Goal: Task Accomplishment & Management: Complete application form

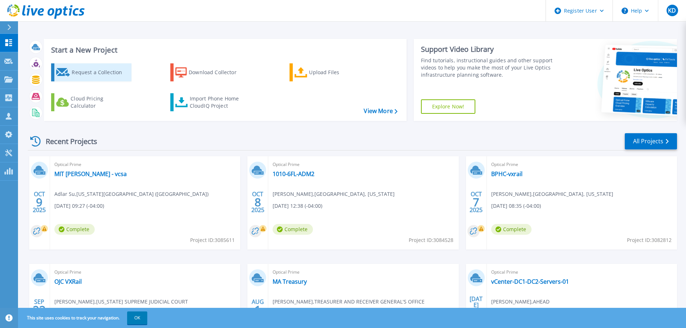
click at [123, 76] on div "Request a Collection" at bounding box center [101, 72] width 58 height 14
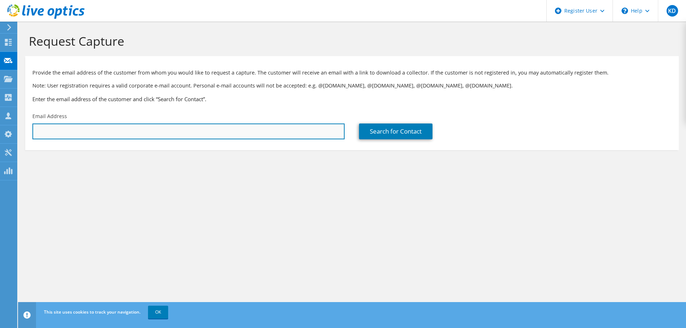
click at [247, 132] on input "text" at bounding box center [188, 132] width 312 height 16
paste input "echapon@brandeis.edu"
type input "echapon@brandeis.edu"
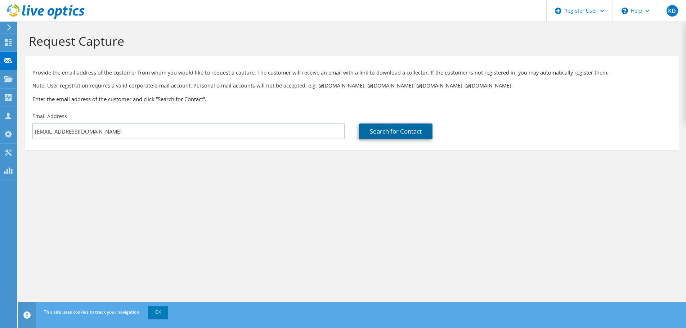
click at [365, 126] on link "Search for Contact" at bounding box center [396, 132] width 74 height 16
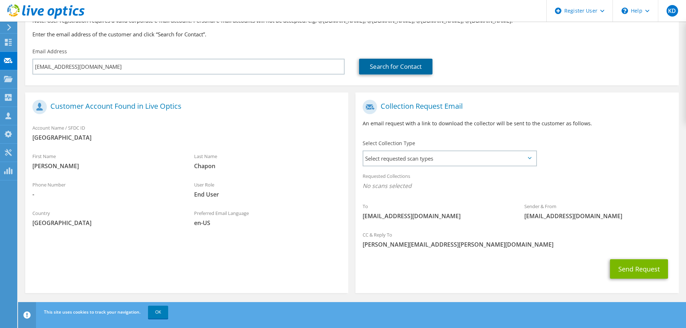
scroll to position [66, 0]
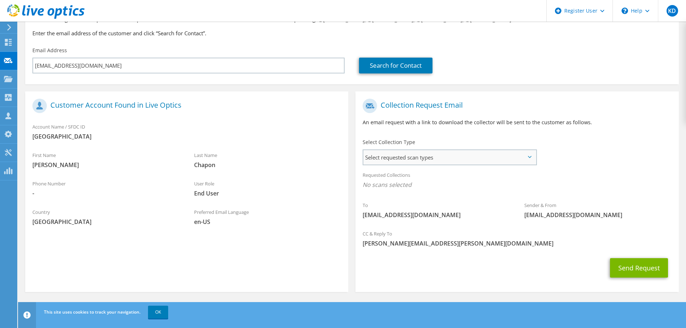
click at [394, 161] on span "Select requested scan types" at bounding box center [450, 157] width 173 height 14
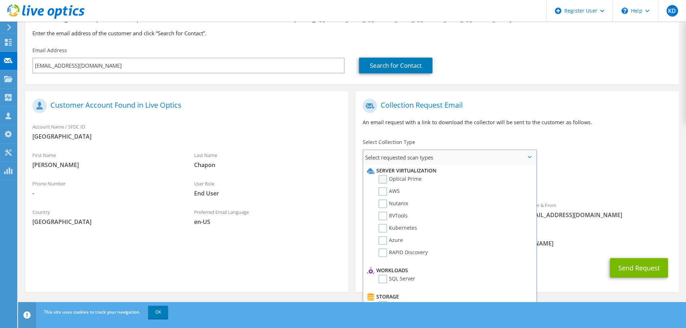
click at [380, 180] on label "Optical Prime" at bounding box center [400, 179] width 43 height 9
click at [0, 0] on input "Optical Prime" at bounding box center [0, 0] width 0 height 0
click at [588, 182] on span "Optical Prime" at bounding box center [517, 187] width 309 height 12
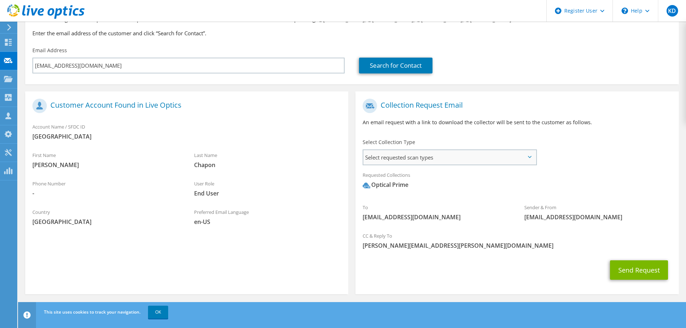
click at [462, 160] on span "Select requested scan types" at bounding box center [450, 157] width 173 height 14
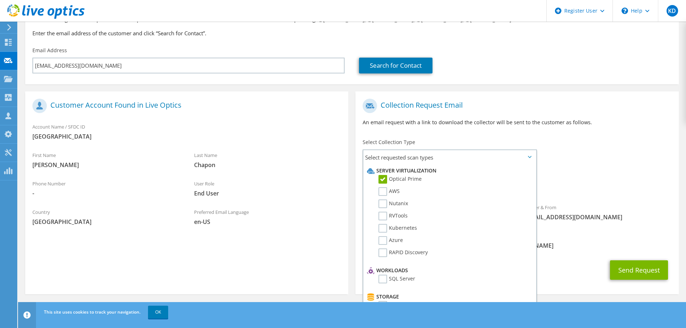
click at [563, 190] on span "Optical Prime" at bounding box center [517, 187] width 309 height 12
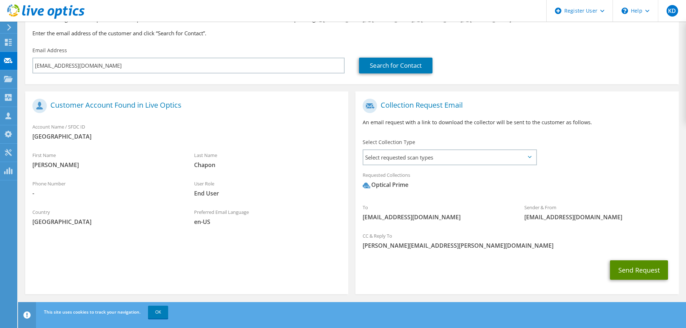
click at [634, 270] on button "Send Request" at bounding box center [639, 270] width 58 height 19
